Goal: Task Accomplishment & Management: Manage account settings

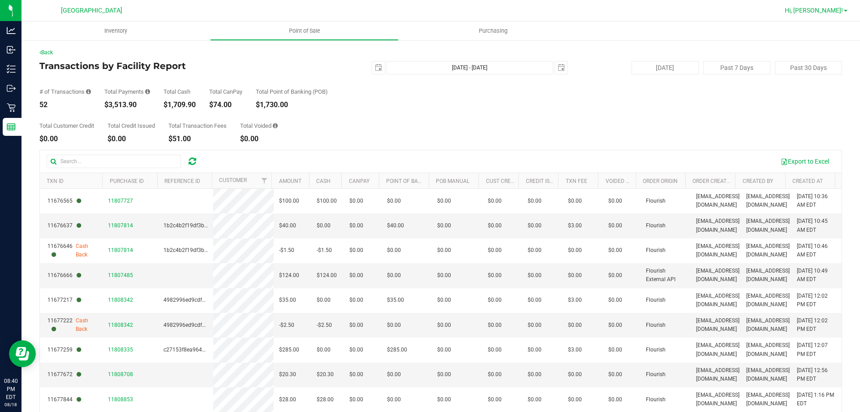
click at [820, 10] on span "Hi, [PERSON_NAME]!" at bounding box center [814, 10] width 58 height 7
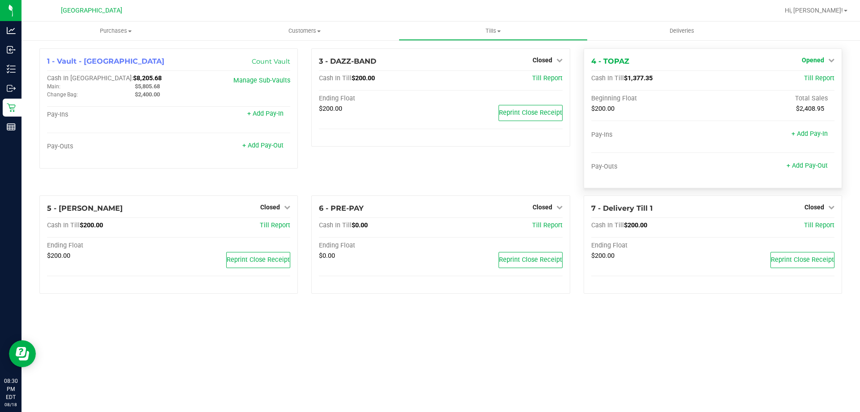
click at [810, 62] on span "Opened" at bounding box center [813, 59] width 22 height 7
click at [810, 81] on link "Close Till" at bounding box center [814, 78] width 24 height 7
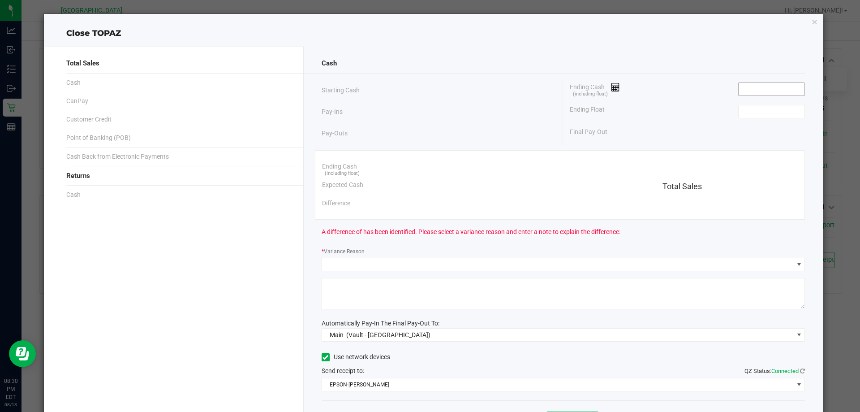
click at [759, 86] on input at bounding box center [772, 89] width 66 height 13
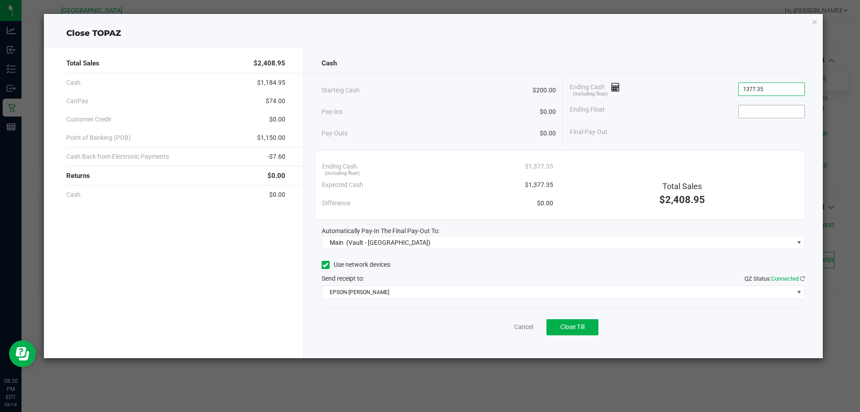
click at [768, 112] on input at bounding box center [772, 111] width 66 height 13
type input "$1,377.35"
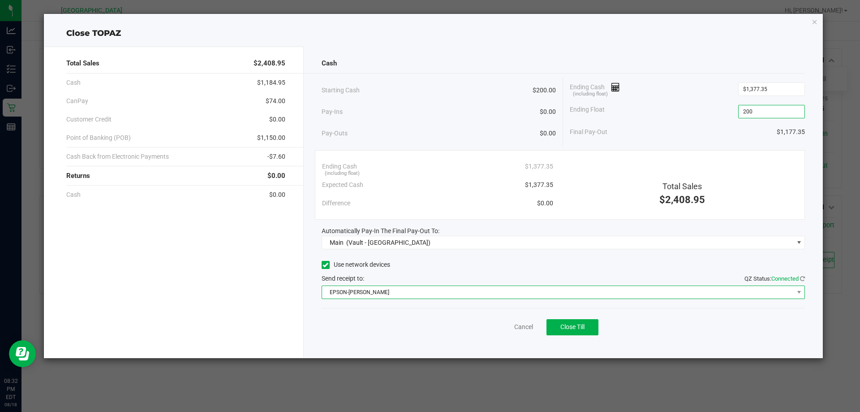
click at [388, 293] on span "EPSON-[PERSON_NAME]" at bounding box center [558, 292] width 472 height 13
type input "$200.00"
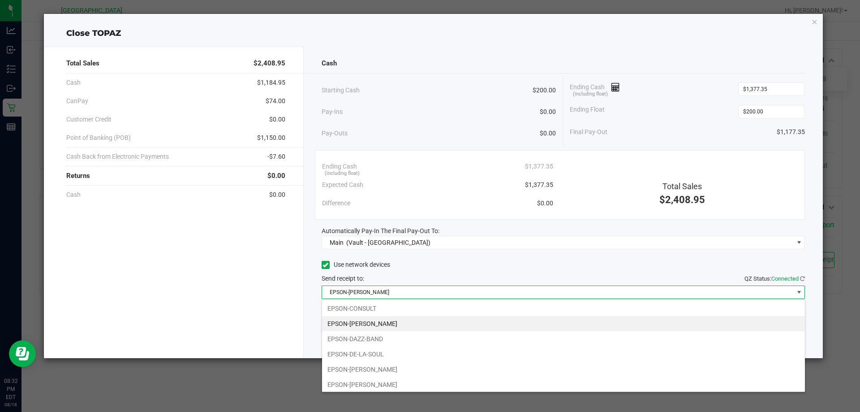
scroll to position [13, 483]
click at [192, 297] on div "Total Sales $2,408.95 Cash $1,184.95 CanPay $74.00 Customer Credit $0.00 Point …" at bounding box center [174, 202] width 260 height 311
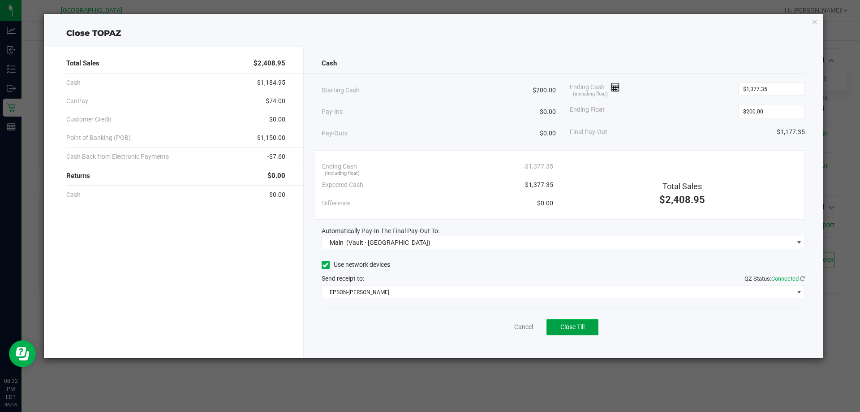
click at [584, 329] on span "Close Till" at bounding box center [572, 326] width 24 height 7
click at [812, 20] on icon "button" at bounding box center [815, 21] width 6 height 11
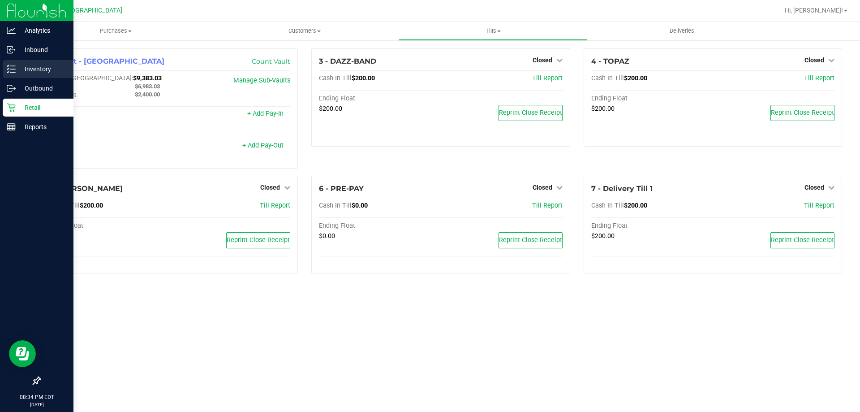
click at [13, 61] on div "Inventory" at bounding box center [38, 69] width 71 height 18
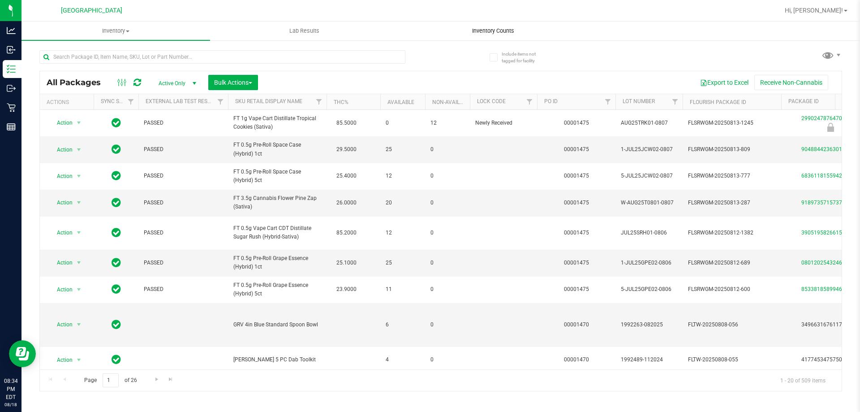
click at [487, 34] on span "Inventory Counts" at bounding box center [493, 31] width 66 height 8
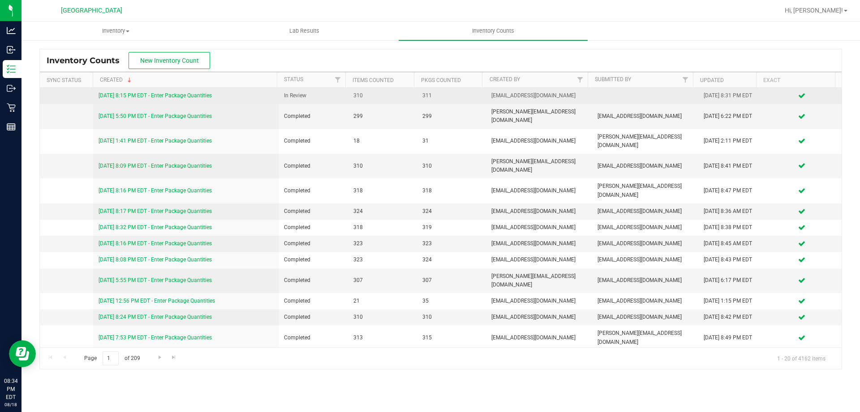
click at [131, 96] on link "8/18/25 8:15 PM EDT - Enter Package Quantities" at bounding box center [155, 95] width 113 height 6
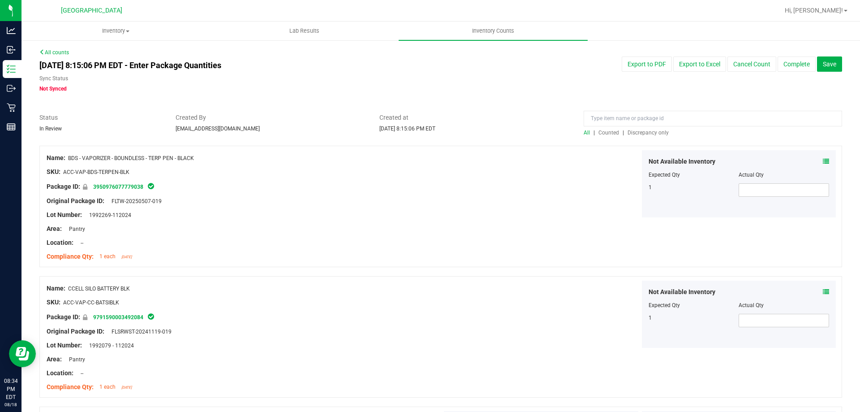
click at [636, 133] on span "Discrepancy only" at bounding box center [648, 132] width 41 height 6
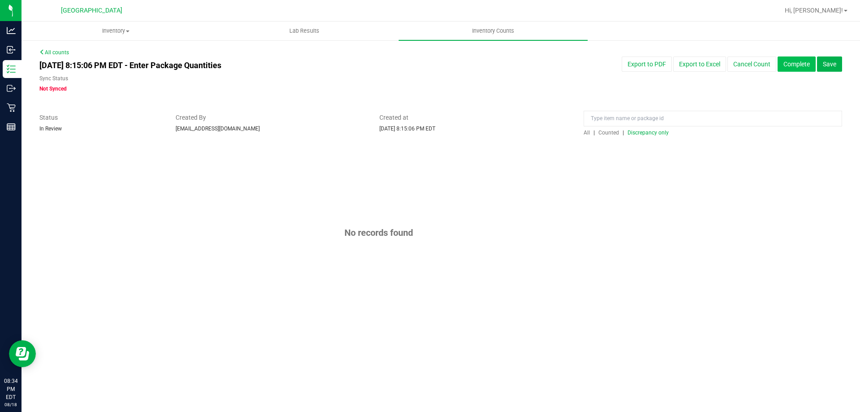
click at [801, 63] on button "Complete" at bounding box center [797, 63] width 38 height 15
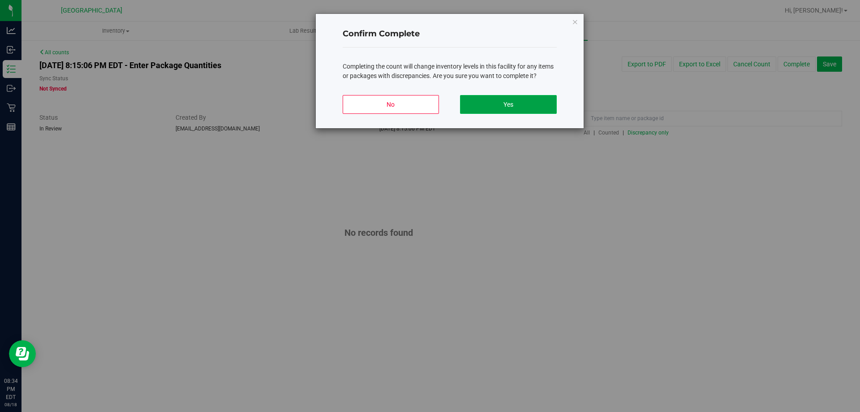
click at [484, 99] on button "Yes" at bounding box center [508, 104] width 96 height 19
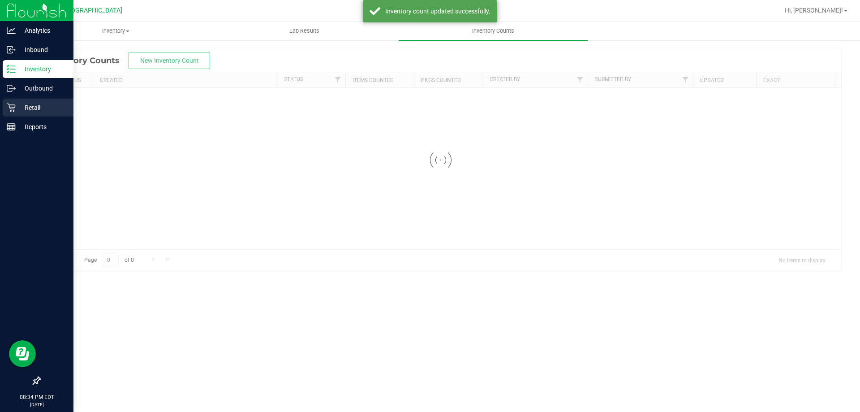
click at [3, 103] on div "Retail" at bounding box center [38, 108] width 71 height 18
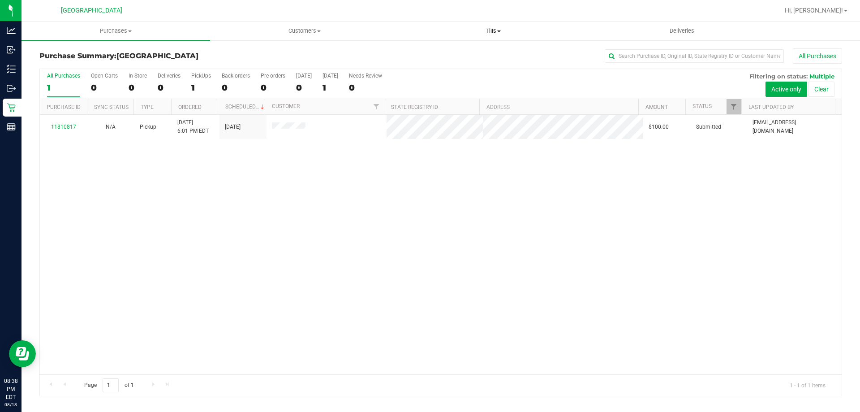
drag, startPoint x: 505, startPoint y: 40, endPoint x: 502, endPoint y: 32, distance: 8.8
click at [504, 38] on retail "Purchases Summary of purchases Fulfillment All purchases Customers All customer…" at bounding box center [441, 213] width 839 height 383
click at [493, 32] on span "Tills" at bounding box center [493, 31] width 188 height 8
click at [478, 66] on span "Reconcile e-payments" at bounding box center [443, 65] width 89 height 8
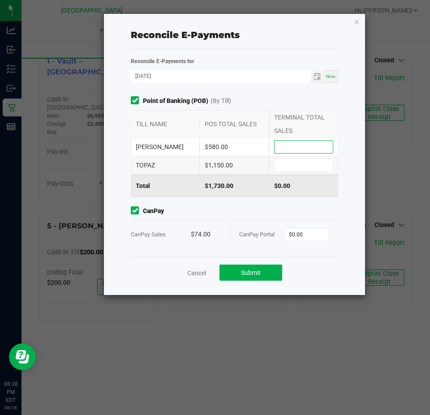
click at [277, 148] on input at bounding box center [304, 147] width 58 height 13
type input "$580.00"
click at [292, 163] on input at bounding box center [304, 165] width 58 height 13
type input "$1,150.00"
click at [301, 230] on input "0" at bounding box center [307, 234] width 44 height 13
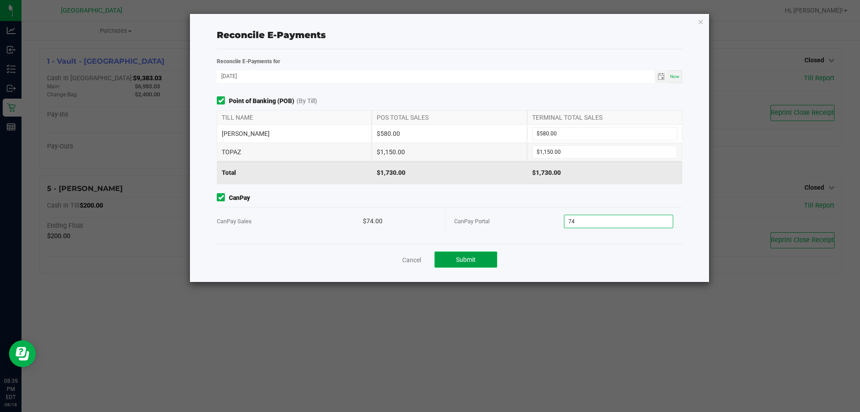
type input "$74.00"
click at [460, 259] on span "Submit" at bounding box center [466, 259] width 20 height 7
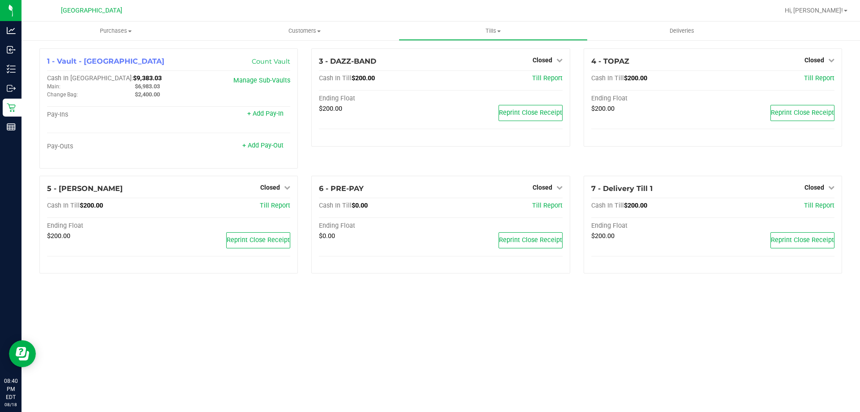
drag, startPoint x: 832, startPoint y: 11, endPoint x: 824, endPoint y: 17, distance: 9.6
click at [832, 11] on span "Hi, [PERSON_NAME]!" at bounding box center [814, 10] width 58 height 7
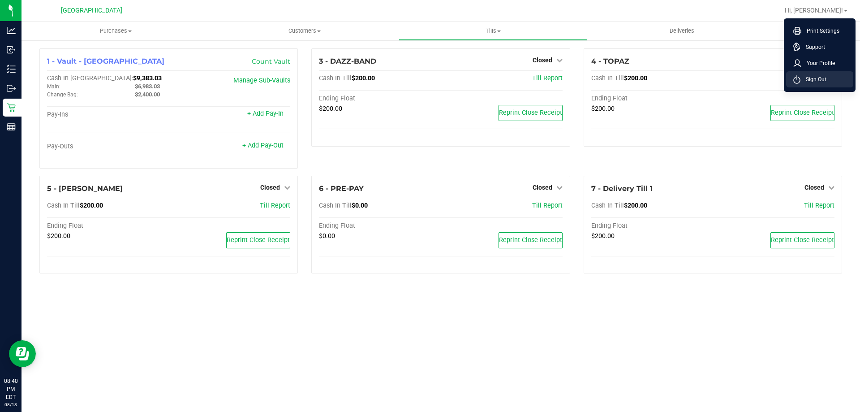
click at [811, 85] on li "Sign Out" at bounding box center [819, 79] width 67 height 16
